Goal: Find specific page/section: Find specific page/section

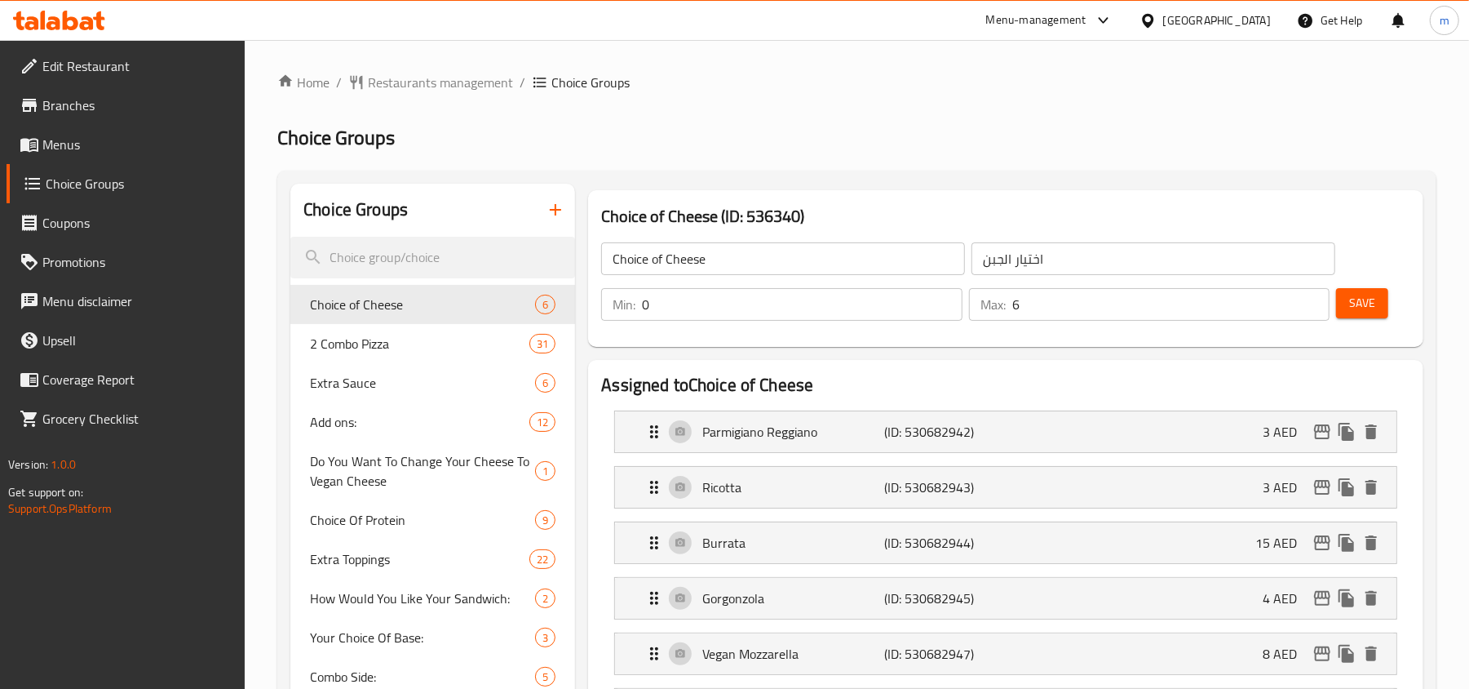
click at [777, 219] on h3 "Choice of Cheese (ID: 536340)" at bounding box center [1005, 216] width 809 height 26
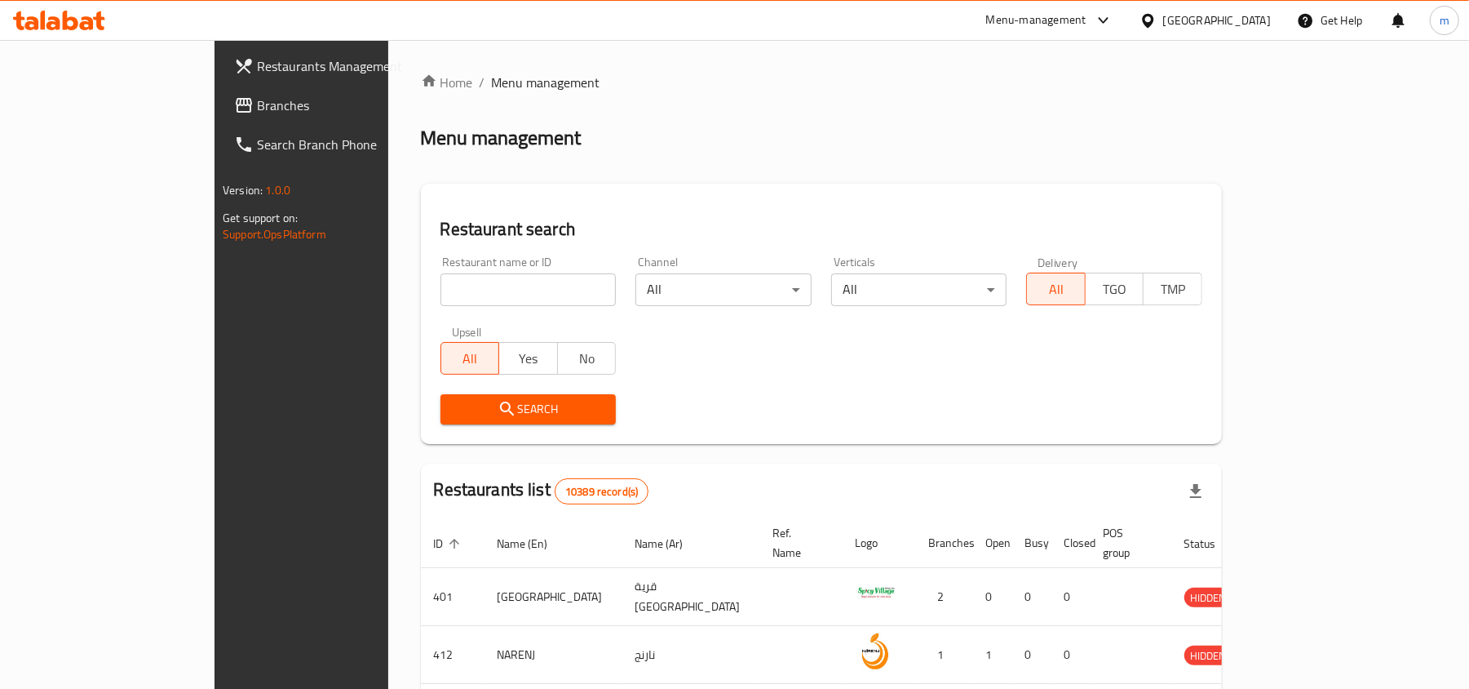
click at [1257, 18] on div "[GEOGRAPHIC_DATA]" at bounding box center [1217, 20] width 108 height 18
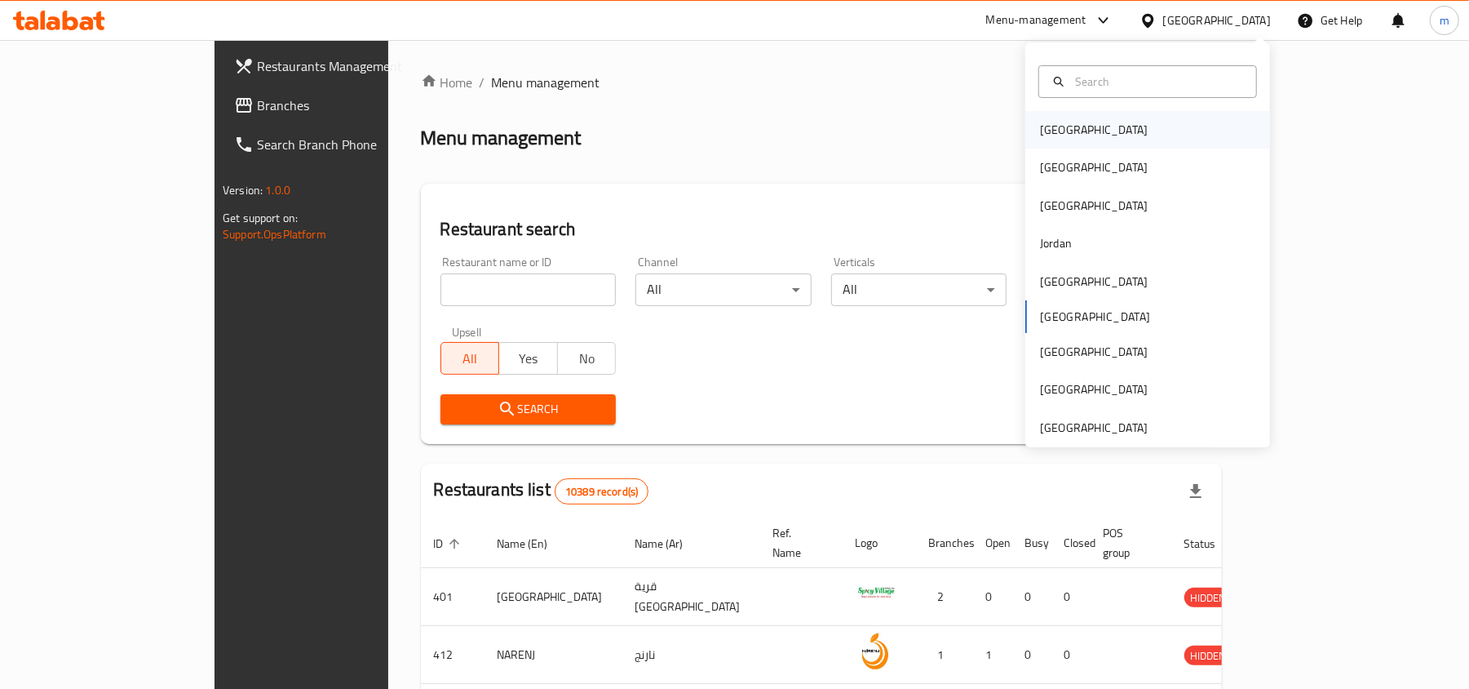
click at [1098, 135] on div "[GEOGRAPHIC_DATA]" at bounding box center [1148, 130] width 245 height 38
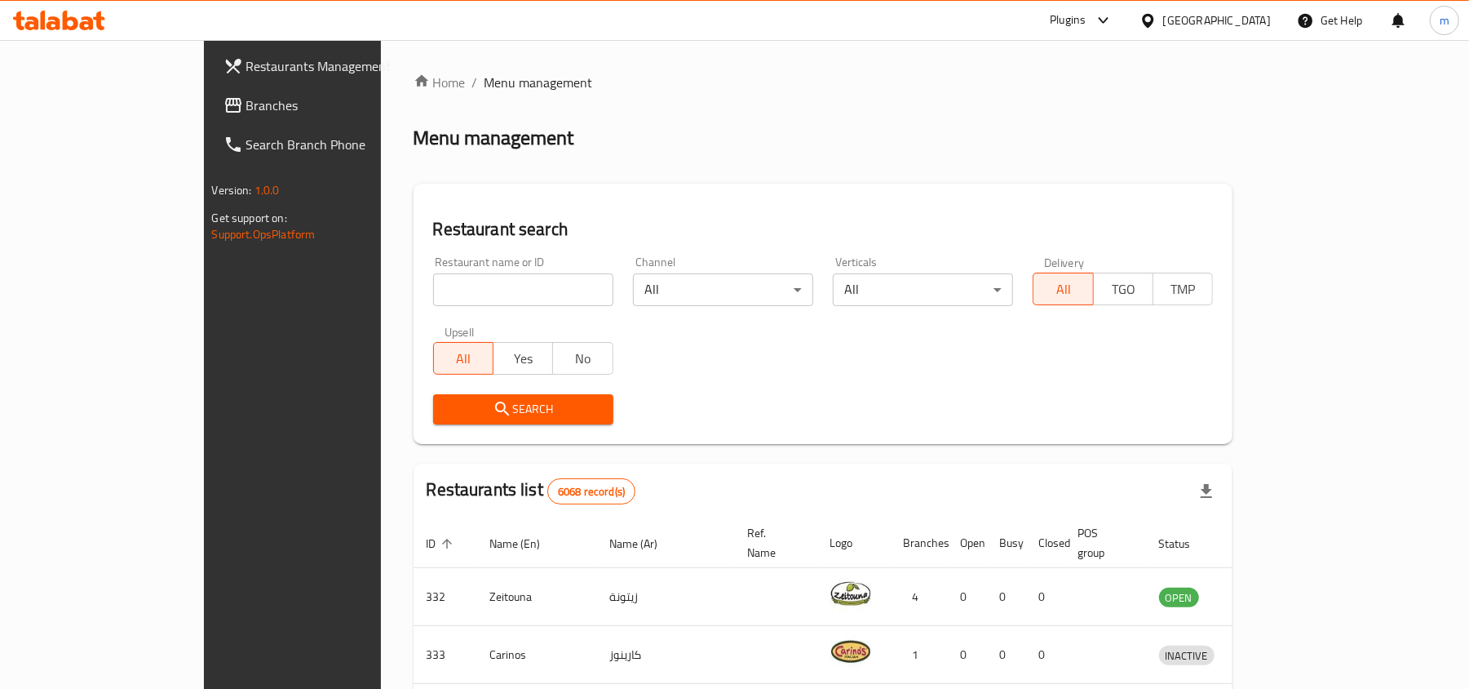
click at [1114, 18] on div at bounding box center [1103, 20] width 20 height 7
click at [973, 190] on div "Global Quality Control Center" at bounding box center [1023, 186] width 143 height 18
